Goal: Information Seeking & Learning: Learn about a topic

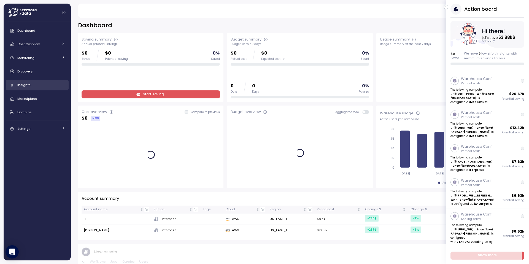
click at [35, 85] on div "Insights" at bounding box center [41, 85] width 48 height 6
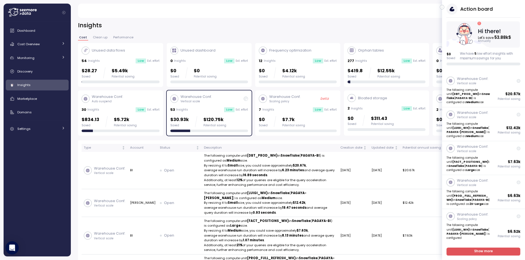
click at [441, 7] on icon "button" at bounding box center [442, 7] width 2 height 7
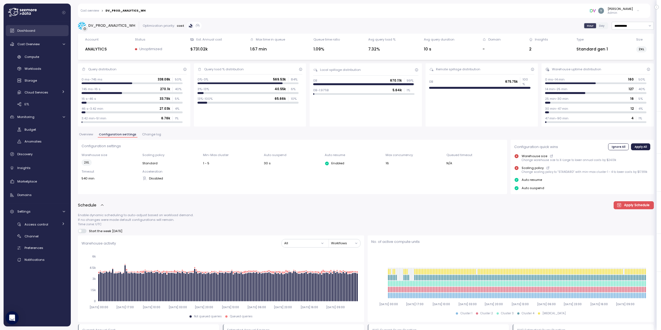
scroll to position [106, 0]
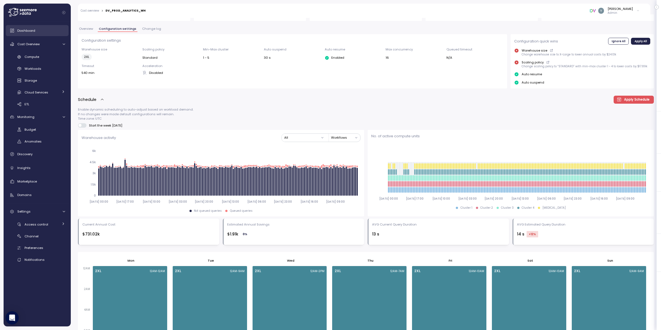
click at [31, 29] on span "Dashboard" at bounding box center [26, 30] width 18 height 4
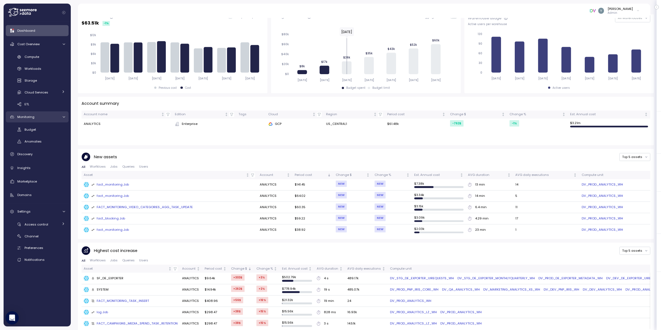
click at [64, 117] on icon at bounding box center [64, 117] width 4 height 4
click at [62, 116] on icon at bounding box center [63, 116] width 4 height 4
click at [65, 211] on icon at bounding box center [64, 212] width 4 height 4
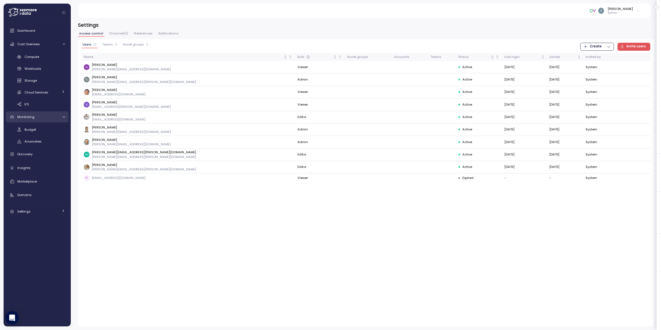
click at [65, 114] on link "Monitoring" at bounding box center [37, 116] width 63 height 11
click at [37, 45] on span "Cost Overview" at bounding box center [28, 44] width 22 height 4
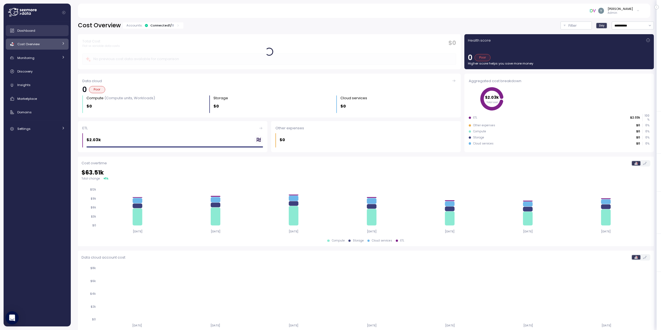
click at [31, 31] on span "Dashboard" at bounding box center [26, 30] width 18 height 4
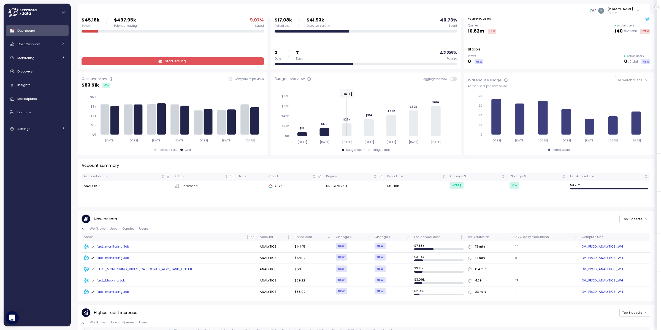
scroll to position [33, 0]
click at [121, 244] on div "fact_monitoring Job" at bounding box center [110, 246] width 38 height 5
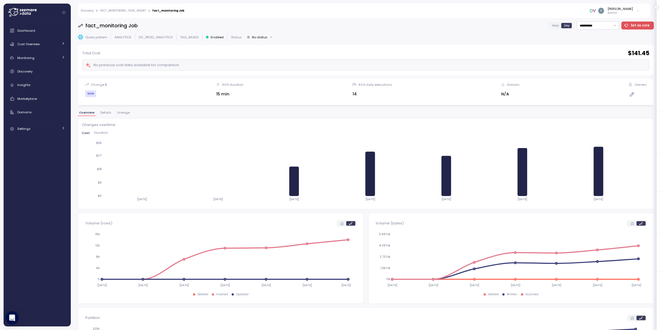
click at [125, 113] on span "Lineage" at bounding box center [123, 112] width 13 height 3
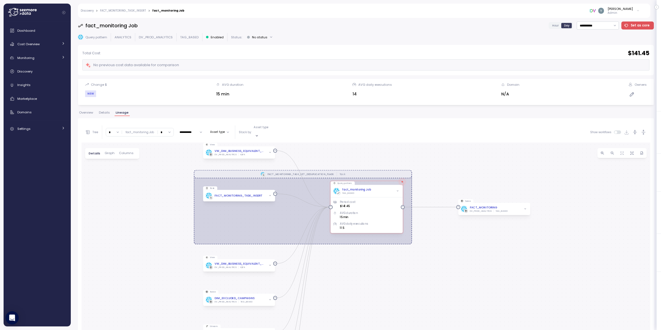
drag, startPoint x: 440, startPoint y: 270, endPoint x: 438, endPoint y: 255, distance: 15.0
click at [438, 255] on div "FACT_MONITORING_TASK_SET_DEDUPLICATION_FLAGS Task View VW_DIM_BUSINESS_EQUIVALE…" at bounding box center [366, 286] width 569 height 288
click at [610, 150] on span "button" at bounding box center [613, 153] width 6 height 6
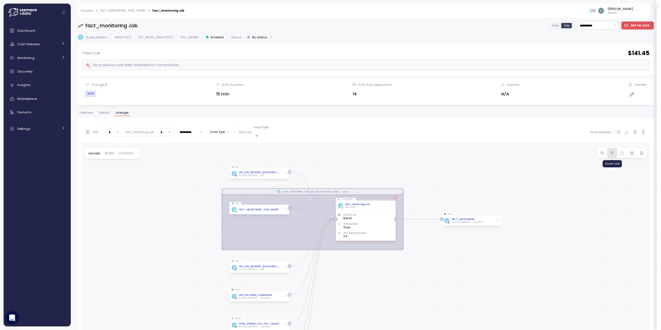
click at [610, 150] on span "button" at bounding box center [613, 153] width 6 height 6
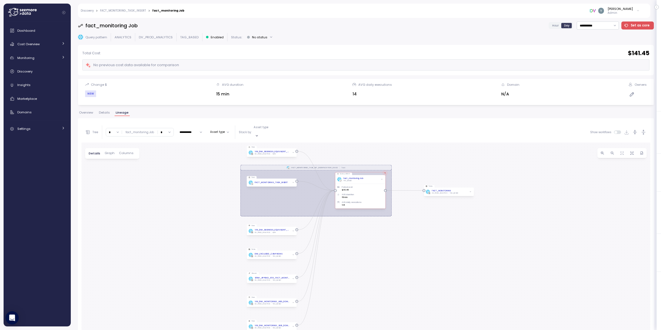
drag, startPoint x: 515, startPoint y: 252, endPoint x: 511, endPoint y: 212, distance: 39.9
click at [511, 212] on div "FACT_MONITORING_TASK_SET_DEDUPLICATION_FLAGS Task View VW_DIM_BUSINESS_EQUIVALE…" at bounding box center [366, 286] width 569 height 288
click at [62, 59] on icon at bounding box center [63, 57] width 4 height 4
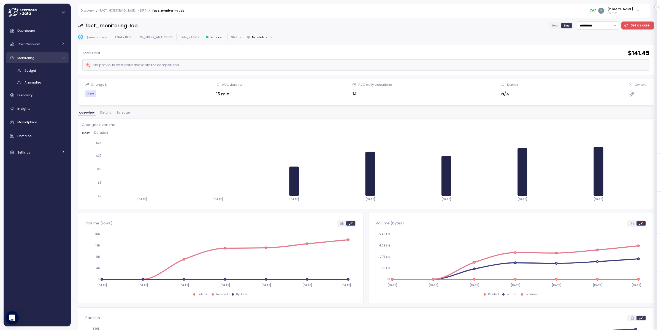
click at [66, 58] on link "Monitoring" at bounding box center [37, 57] width 63 height 11
click at [118, 112] on span "Lineage" at bounding box center [123, 112] width 13 height 3
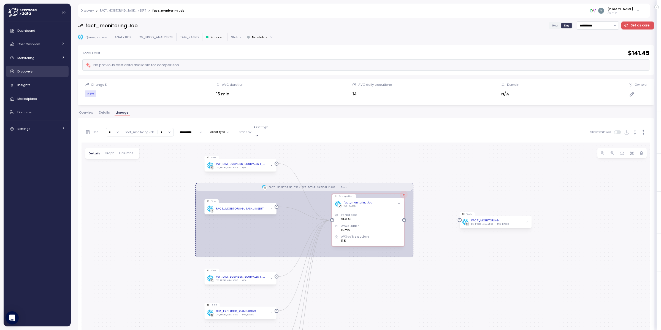
click at [33, 71] on span "Discovery" at bounding box center [24, 71] width 15 height 4
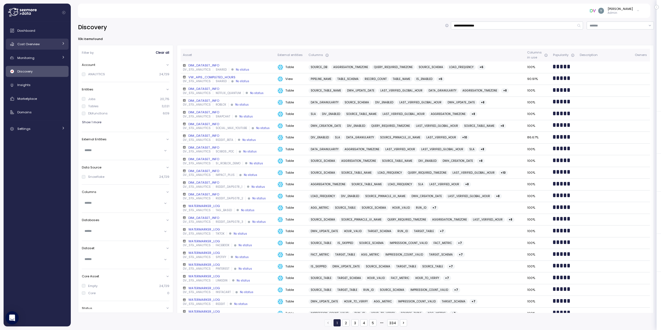
click at [42, 43] on div "Cost Overview" at bounding box center [37, 44] width 41 height 6
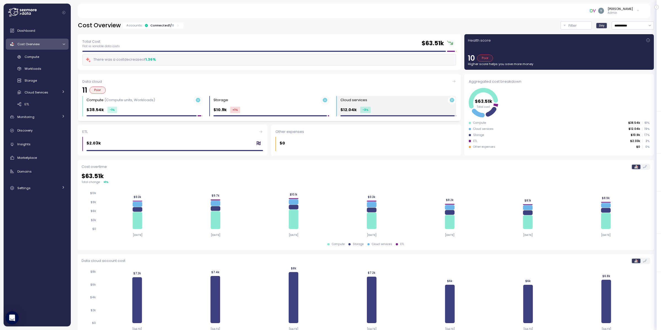
click at [370, 110] on div "$12.04k -3 %" at bounding box center [399, 110] width 116 height 6
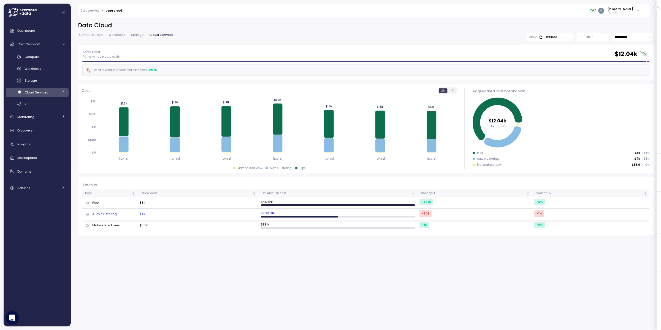
click at [102, 215] on div "Auto clustering" at bounding box center [110, 214] width 51 height 6
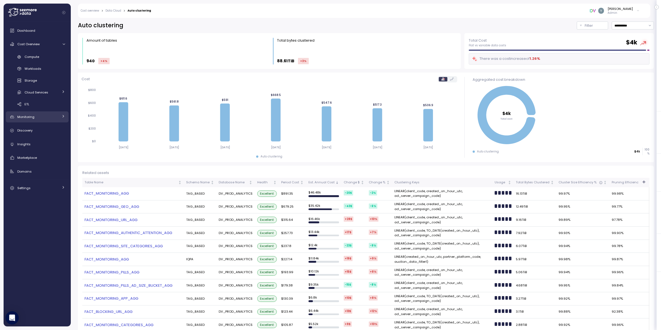
click at [64, 116] on icon at bounding box center [63, 116] width 4 height 4
click at [31, 142] on span "Anomalies" at bounding box center [33, 141] width 17 height 4
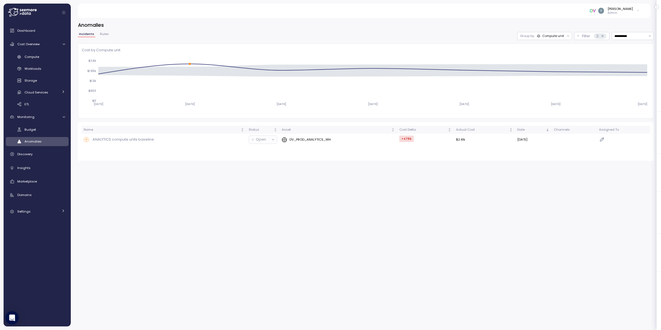
click at [546, 36] on div "Compute unit" at bounding box center [553, 36] width 22 height 4
click at [546, 50] on p "Account" at bounding box center [544, 48] width 13 height 4
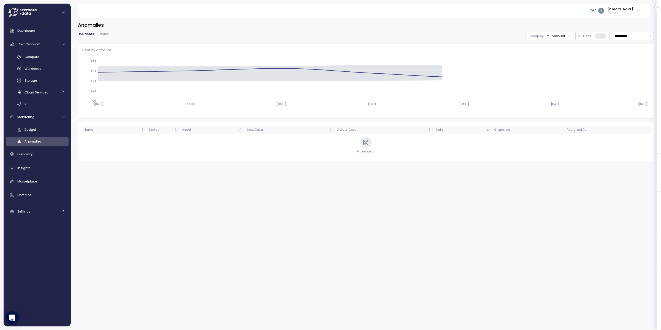
click at [553, 37] on div "Account" at bounding box center [558, 36] width 13 height 4
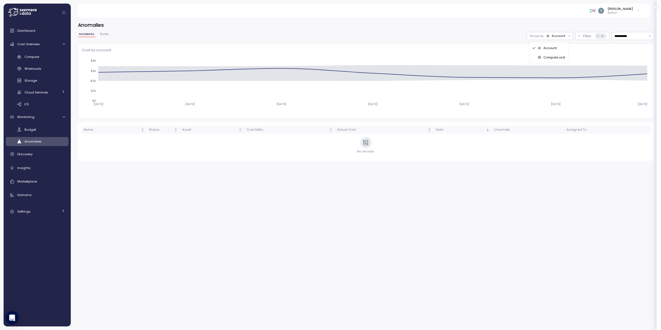
click at [552, 56] on p "Compute unit" at bounding box center [555, 57] width 22 height 4
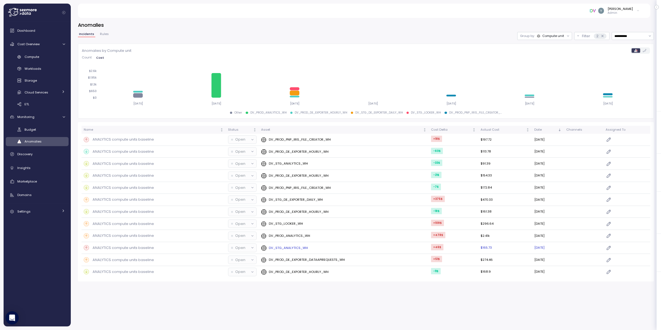
click at [121, 249] on p "ANALYTICS compute units baseline" at bounding box center [123, 248] width 61 height 6
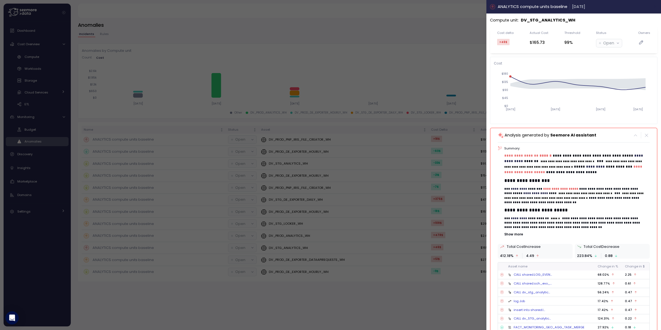
click at [653, 7] on icon "button" at bounding box center [655, 6] width 4 height 4
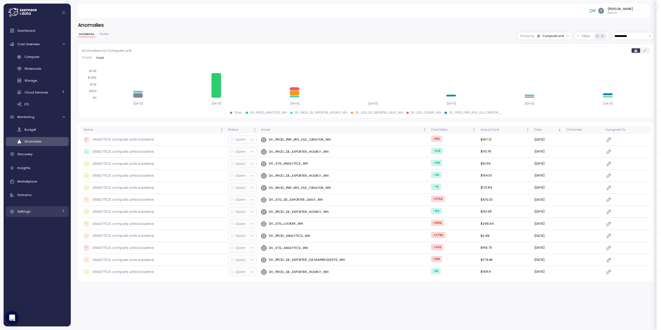
click at [63, 209] on icon at bounding box center [63, 211] width 4 height 4
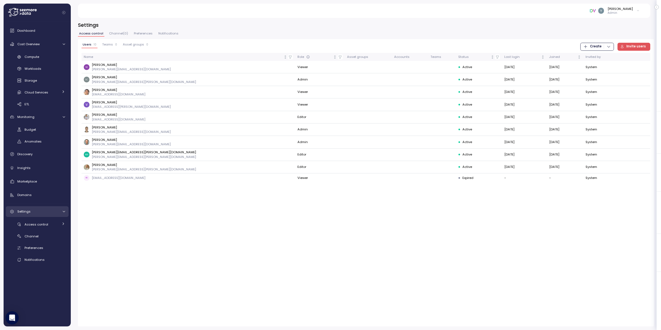
click at [63, 211] on icon at bounding box center [64, 211] width 2 height 1
click at [61, 211] on icon at bounding box center [63, 211] width 4 height 4
click at [64, 223] on icon at bounding box center [63, 224] width 4 height 4
click at [45, 259] on span "Asset Groups" at bounding box center [42, 259] width 21 height 4
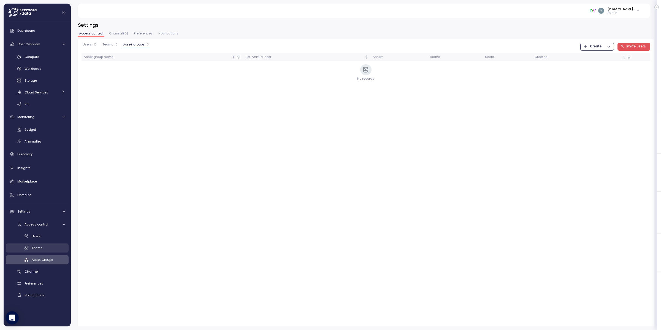
click at [41, 246] on span "Teams" at bounding box center [37, 247] width 11 height 4
click at [50, 258] on span "Asset Groups" at bounding box center [42, 259] width 21 height 4
click at [41, 248] on span "Teams" at bounding box center [37, 247] width 11 height 4
click at [37, 257] on span "Asset Groups" at bounding box center [42, 259] width 21 height 4
click at [39, 236] on span "Users" at bounding box center [36, 236] width 9 height 4
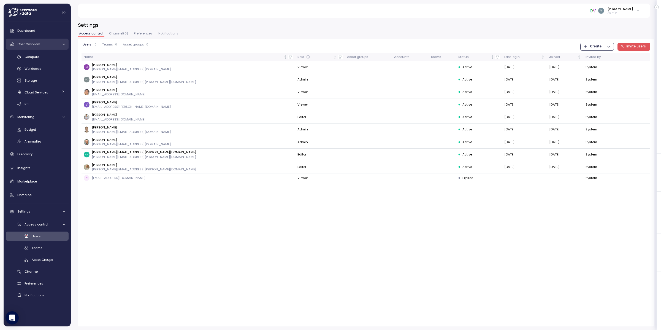
click at [44, 45] on div "Cost Overview" at bounding box center [37, 44] width 41 height 6
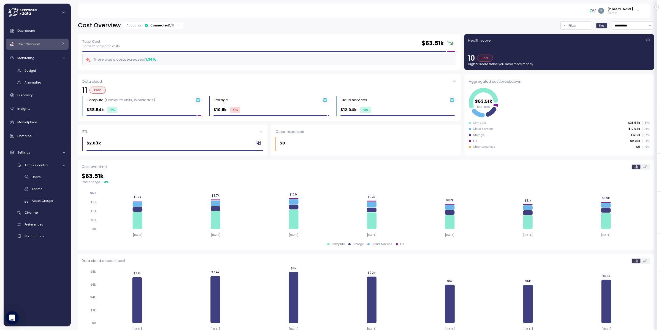
click at [61, 43] on icon at bounding box center [63, 44] width 4 height 4
click at [44, 60] on link "Compute" at bounding box center [37, 56] width 63 height 9
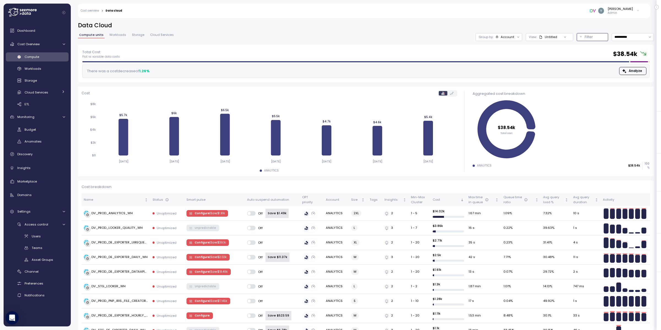
click at [577, 37] on button "Filter" at bounding box center [592, 37] width 31 height 8
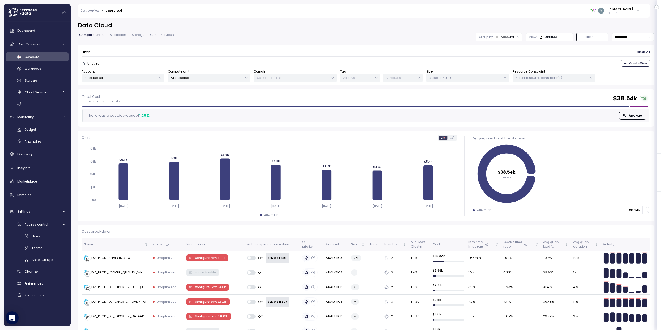
click at [124, 36] on span "Workloads" at bounding box center [117, 34] width 17 height 3
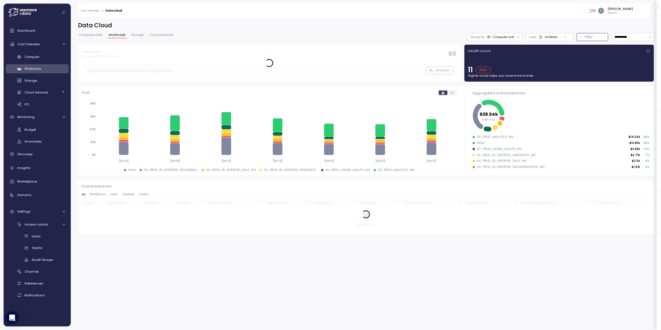
click at [590, 36] on p "Filter" at bounding box center [589, 37] width 8 height 6
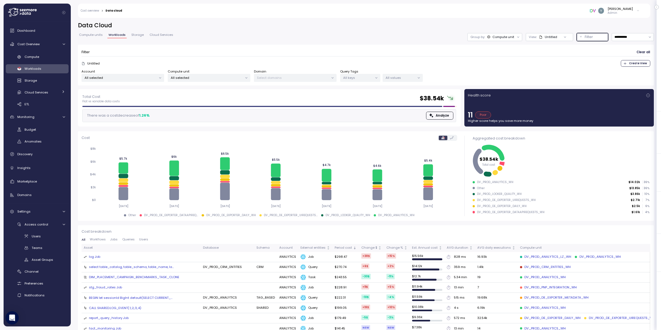
click at [206, 79] on p "All selected" at bounding box center [207, 77] width 72 height 4
click at [197, 45] on div "Filter Clear all Untitled Create View Account All selected Compute unit All sel…" at bounding box center [366, 65] width 576 height 41
click at [36, 44] on span "Cost Overview" at bounding box center [28, 44] width 22 height 4
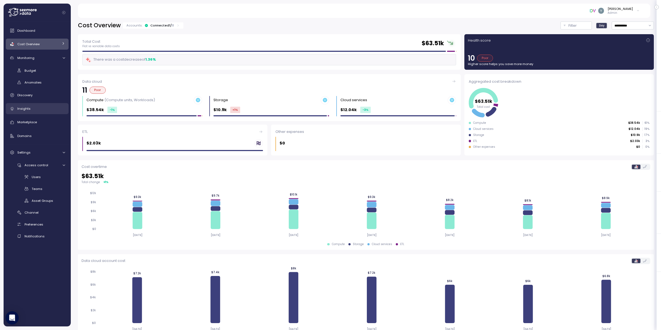
click at [24, 110] on span "Insights" at bounding box center [23, 108] width 13 height 4
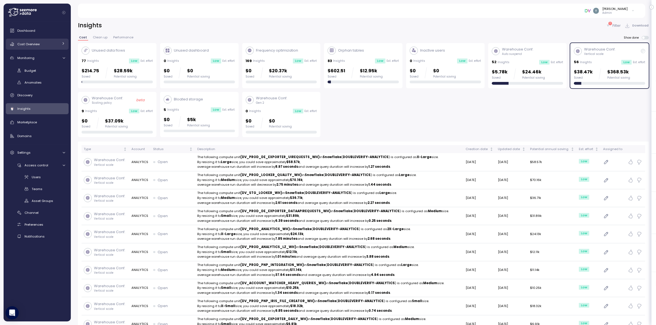
click at [31, 44] on span "Cost Overview" at bounding box center [28, 44] width 22 height 4
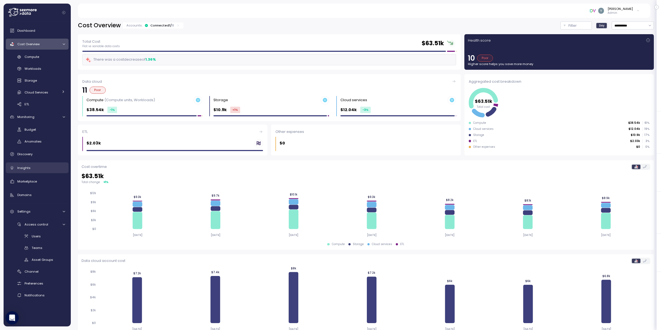
click at [27, 169] on span "Insights" at bounding box center [23, 168] width 13 height 4
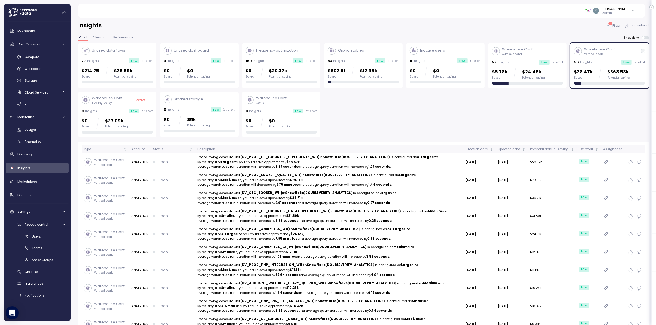
click at [618, 25] on p "Filter" at bounding box center [616, 26] width 8 height 6
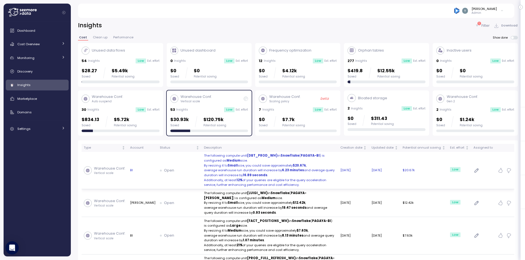
click at [204, 168] on p "average warehouse run duration will increase by 6.23 minutes and average query …" at bounding box center [270, 173] width 132 height 10
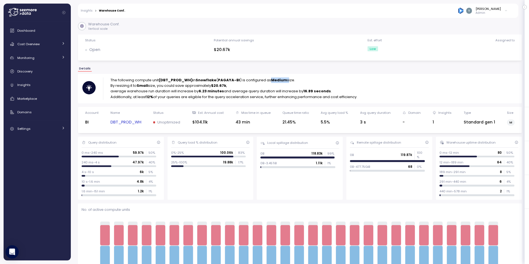
drag, startPoint x: 272, startPoint y: 81, endPoint x: 288, endPoint y: 80, distance: 15.7
click at [288, 80] on p "The following compute unit (DBT_PROD_WH) in Snowflake ( PAGAYA-BI ) is configur…" at bounding box center [233, 80] width 247 height 6
click at [287, 80] on p "The following compute unit (DBT_PROD_WH) in Snowflake ( PAGAYA-BI ) is configur…" at bounding box center [233, 80] width 247 height 6
drag, startPoint x: 274, startPoint y: 79, endPoint x: 281, endPoint y: 80, distance: 7.5
click at [281, 80] on strong "Medium" at bounding box center [279, 79] width 16 height 5
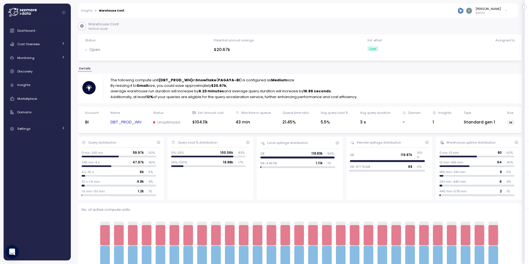
click at [141, 85] on strong "Small" at bounding box center [142, 85] width 11 height 5
click at [169, 84] on p "By resizing it to Small size, you could save approximately $20.67k ," at bounding box center [233, 86] width 247 height 6
drag, startPoint x: 211, startPoint y: 85, endPoint x: 224, endPoint y: 84, distance: 13.0
click at [224, 84] on p "By resizing it to Small size, you could save approximately $20.67k ," at bounding box center [233, 86] width 247 height 6
drag, startPoint x: 194, startPoint y: 122, endPoint x: 201, endPoint y: 121, distance: 7.5
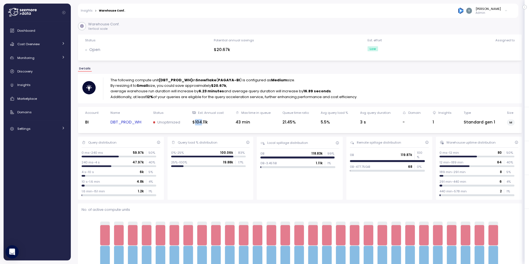
click at [201, 121] on div "$104.11k" at bounding box center [207, 122] width 31 height 6
click at [205, 121] on div "$104.11k" at bounding box center [207, 122] width 31 height 6
drag, startPoint x: 207, startPoint y: 122, endPoint x: 195, endPoint y: 121, distance: 12.4
click at [195, 121] on div "$104.11k" at bounding box center [207, 122] width 31 height 6
click at [179, 94] on p "Additionally, at least 12% of your queries are eligible for the query accelerat…" at bounding box center [233, 97] width 247 height 6
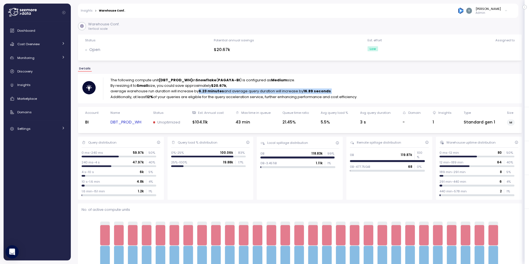
drag, startPoint x: 198, startPoint y: 92, endPoint x: 333, endPoint y: 90, distance: 135.0
click at [333, 90] on p "average warehouse run duration will increase by 6.23 minutes and average query …" at bounding box center [233, 91] width 247 height 6
click at [199, 93] on strong "6.23 minutes" at bounding box center [211, 90] width 25 height 5
drag, startPoint x: 197, startPoint y: 92, endPoint x: 334, endPoint y: 93, distance: 137.5
click at [334, 93] on p "average warehouse run duration will increase by 6.23 minutes and average query …" at bounding box center [233, 91] width 247 height 6
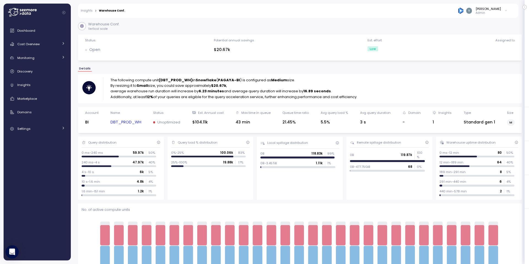
click at [169, 97] on p "Additionally, at least 12% of your queries are eligible for the query accelerat…" at bounding box center [233, 97] width 247 height 6
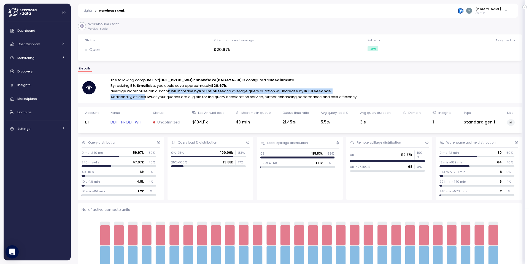
drag, startPoint x: 145, startPoint y: 96, endPoint x: 168, endPoint y: 93, distance: 23.1
click at [168, 93] on div "The following compute unit (DBT_PROD_WH) in Snowflake ( PAGAYA-BI ) is configur…" at bounding box center [233, 88] width 247 height 22
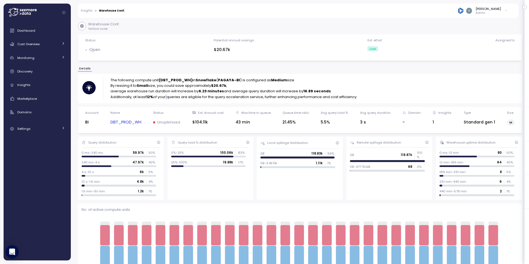
click at [167, 94] on p "Additionally, at least 12% of your queries are eligible for the query accelerat…" at bounding box center [233, 97] width 247 height 6
click at [162, 97] on p "Additionally, at least 12% of your queries are eligible for the query accelerat…" at bounding box center [233, 97] width 247 height 6
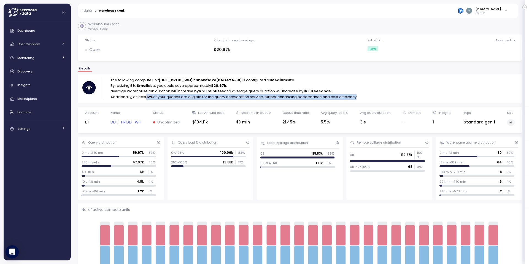
drag, startPoint x: 147, startPoint y: 95, endPoint x: 354, endPoint y: 98, distance: 207.5
click at [354, 98] on p "Additionally, at least 12% of your queries are eligible for the query accelerat…" at bounding box center [233, 97] width 247 height 6
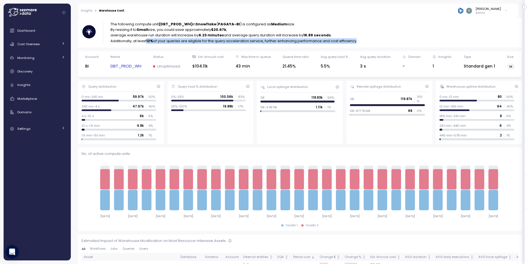
scroll to position [52, 0]
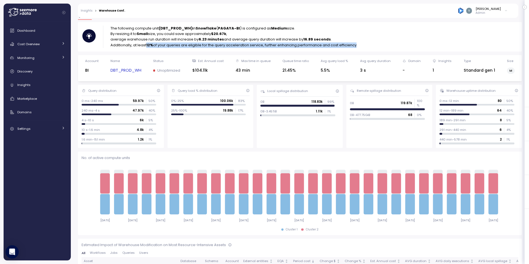
click at [125, 71] on link "DBT_PROD_WH" at bounding box center [125, 70] width 31 height 6
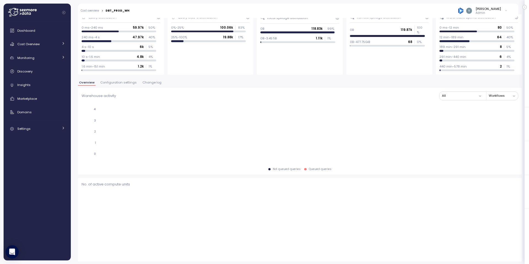
scroll to position [52, 0]
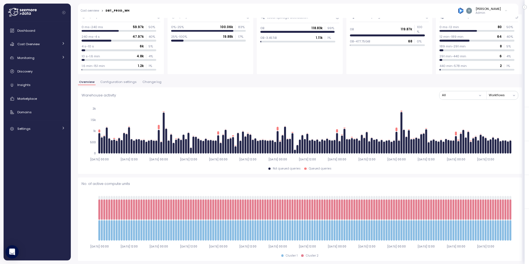
click at [128, 82] on span "Configuration settings" at bounding box center [118, 81] width 36 height 3
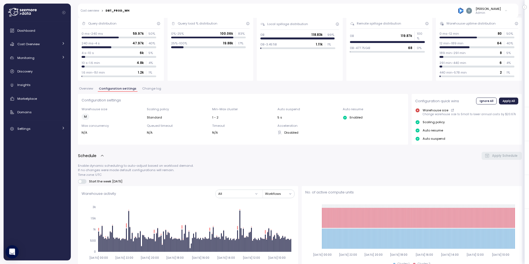
scroll to position [39, 0]
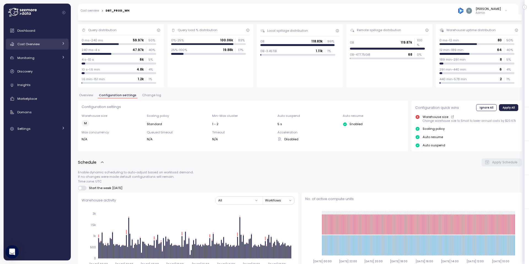
click at [39, 44] on span "Cost Overview" at bounding box center [28, 44] width 22 height 4
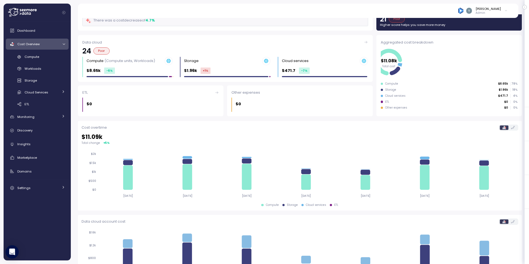
scroll to position [40, 0]
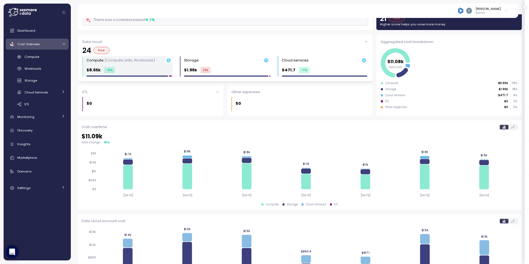
click at [132, 66] on div "Compute (Compute units, Workloads) $8.65k -6 %" at bounding box center [130, 66] width 86 height 21
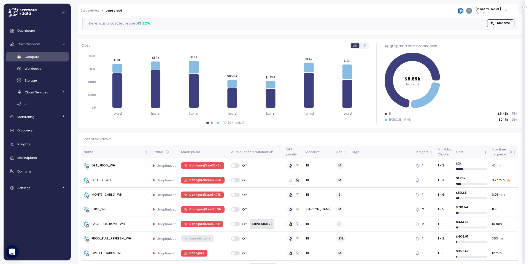
scroll to position [41, 0]
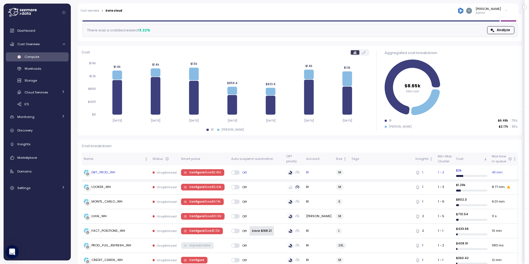
click at [109, 171] on div "DBT_PROD_WH" at bounding box center [103, 172] width 24 height 5
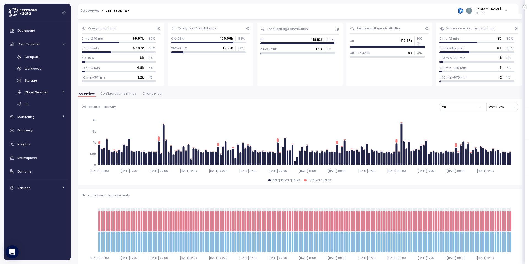
click at [118, 95] on span "Configuration settings" at bounding box center [118, 93] width 36 height 3
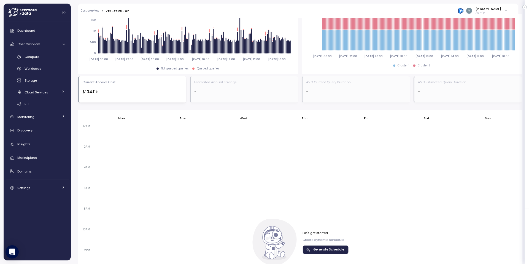
scroll to position [350, 0]
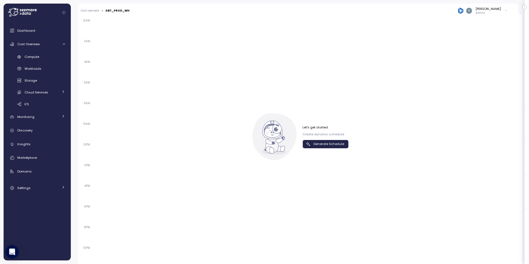
click at [323, 145] on span "Generate Schedule" at bounding box center [328, 143] width 31 height 7
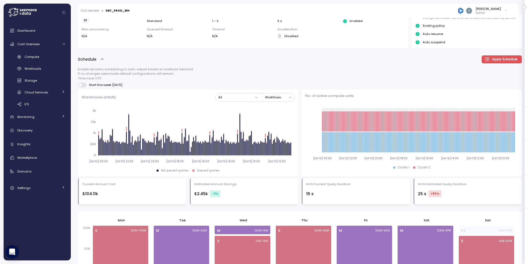
scroll to position [190, 0]
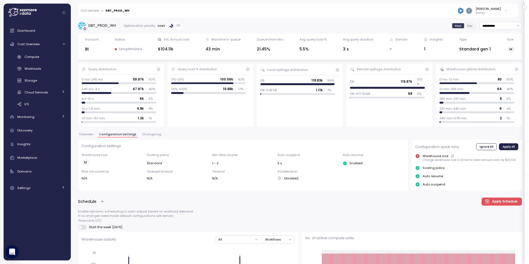
scroll to position [252, 0]
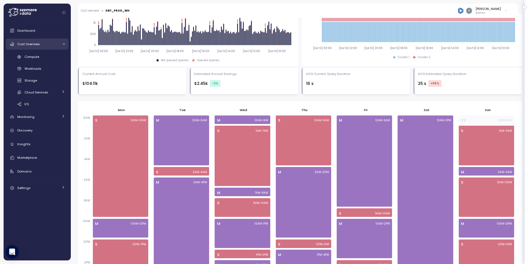
click at [63, 44] on icon at bounding box center [64, 44] width 4 height 4
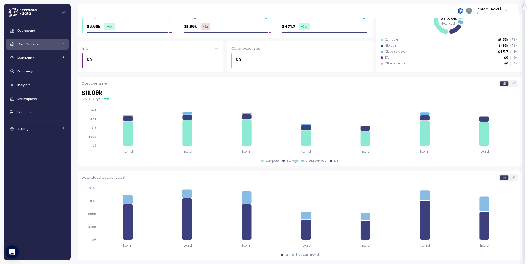
scroll to position [83, 0]
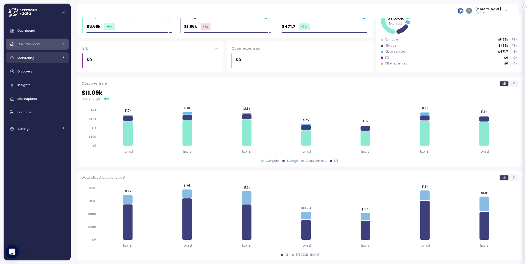
click at [62, 58] on icon at bounding box center [63, 57] width 4 height 4
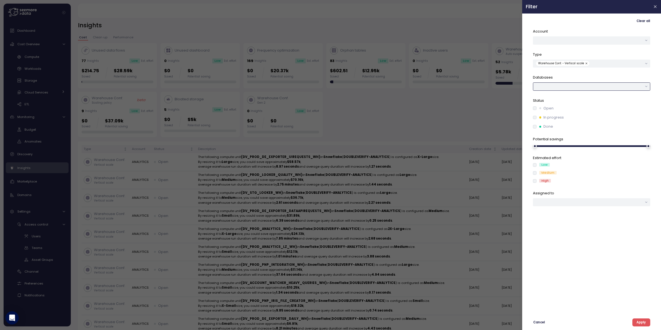
click at [558, 88] on div at bounding box center [591, 86] width 117 height 8
click at [561, 78] on p "Databases" at bounding box center [591, 78] width 117 height 6
click at [549, 204] on div at bounding box center [591, 202] width 117 height 8
click at [552, 242] on div "Account Type Warehouse Conf. - Vertical scale Databases Status Open In progress…" at bounding box center [591, 170] width 117 height 282
click at [599, 63] on div "Warehouse Conf. - Vertical scale" at bounding box center [589, 63] width 106 height 5
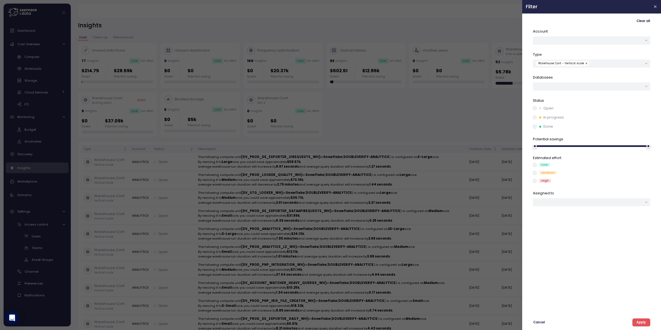
click at [584, 54] on p "Type" at bounding box center [591, 55] width 117 height 6
click at [472, 120] on div at bounding box center [330, 165] width 661 height 330
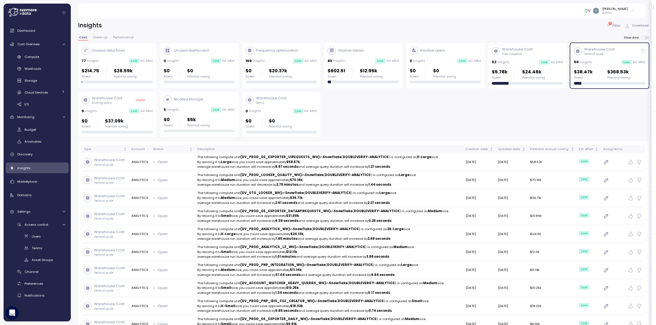
click at [613, 26] on p "Filter" at bounding box center [616, 26] width 8 height 6
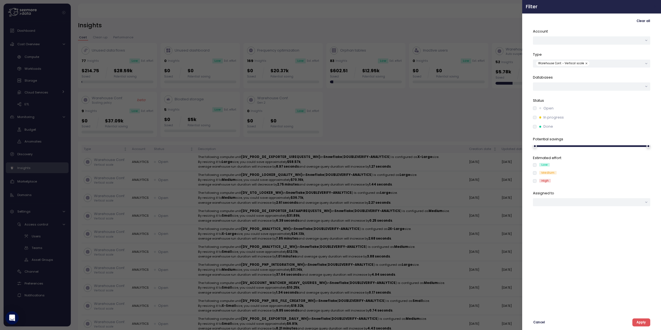
click at [655, 7] on icon "button" at bounding box center [655, 7] width 2 height 2
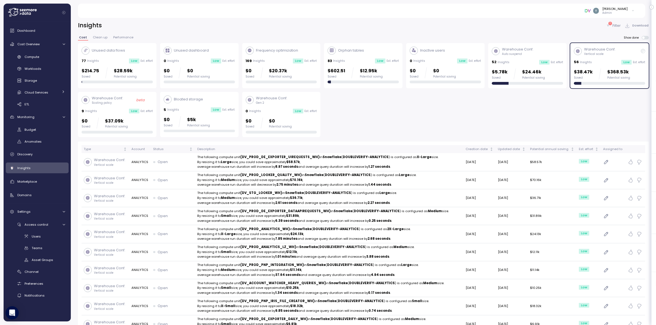
click at [461, 110] on div "Unused data flows 77 Insights Low Est. effort $214.75 Saved $28.59k Potential s…" at bounding box center [363, 90] width 571 height 94
click at [31, 31] on span "Dashboard" at bounding box center [26, 30] width 18 height 4
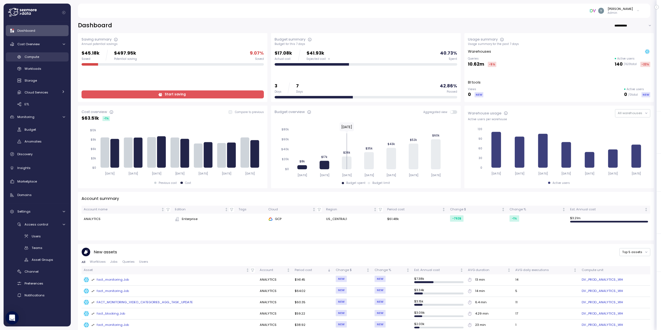
click at [37, 53] on link "Compute" at bounding box center [37, 56] width 63 height 9
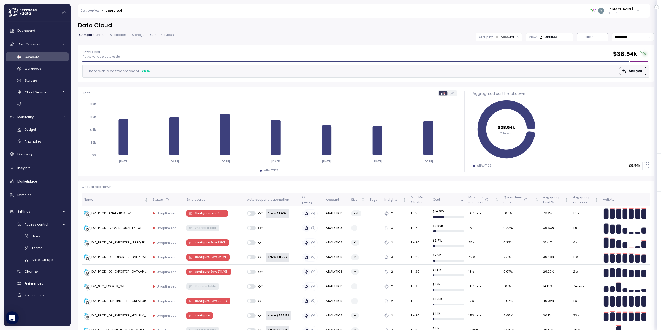
click at [588, 37] on div "Filter" at bounding box center [595, 37] width 20 height 6
